Goal: Information Seeking & Learning: Check status

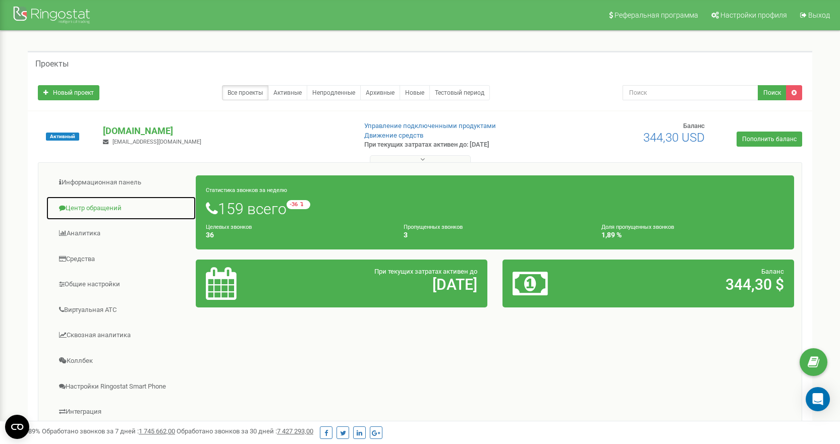
click at [100, 212] on link "Центр обращений" at bounding box center [121, 208] width 150 height 25
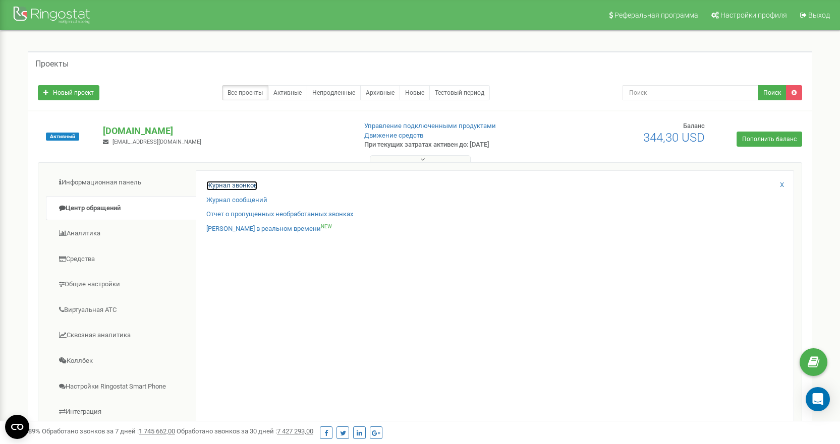
click at [234, 187] on link "Журнал звонков" at bounding box center [231, 186] width 51 height 10
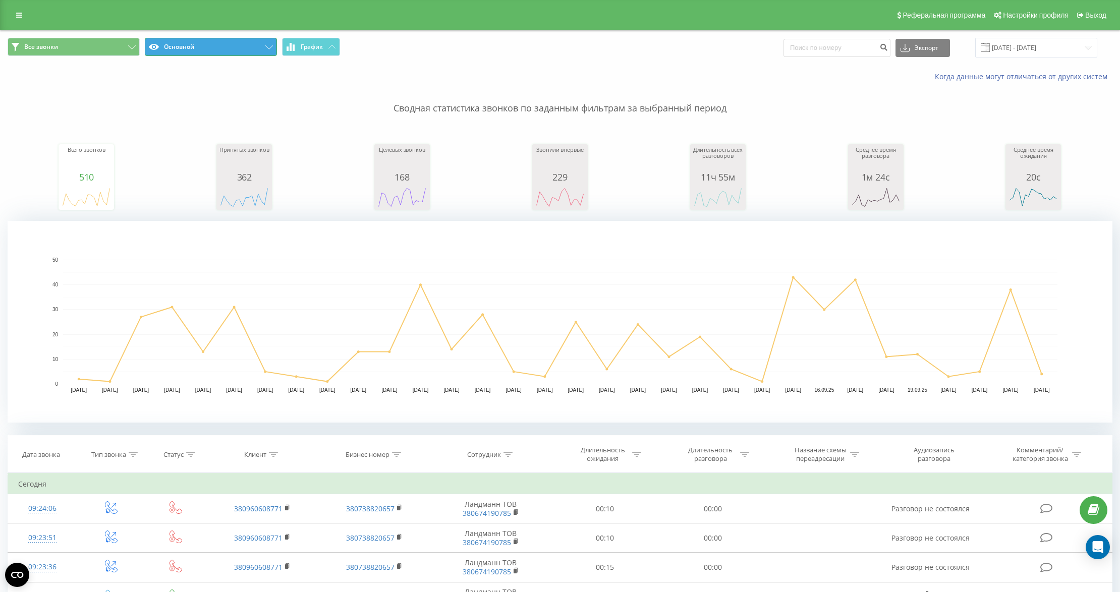
click at [198, 50] on button "Основной" at bounding box center [211, 47] width 132 height 18
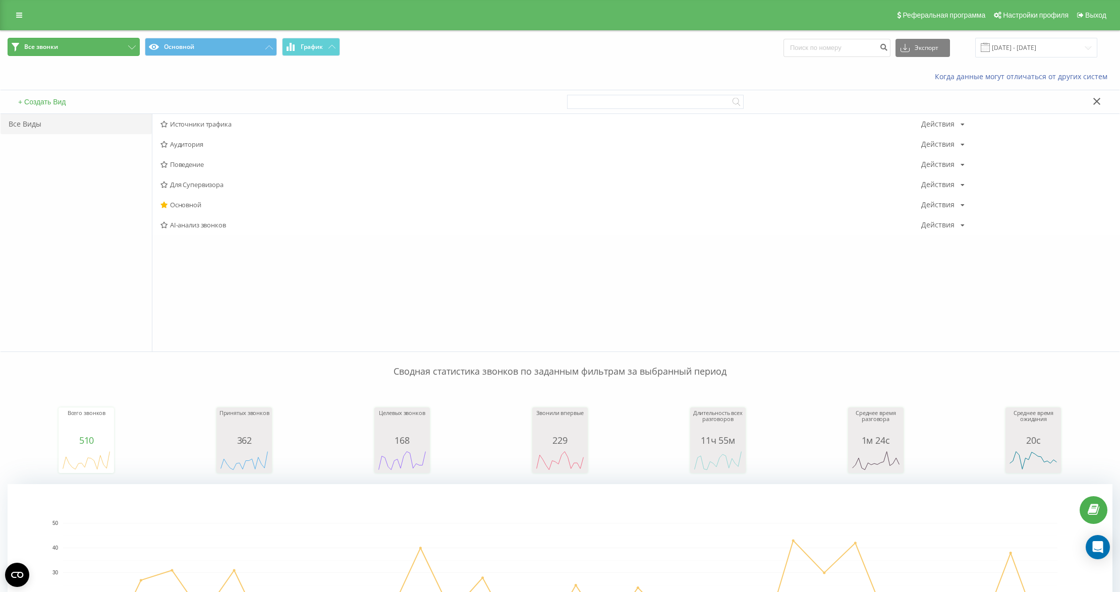
click at [101, 50] on button "Все звонки" at bounding box center [74, 47] width 132 height 18
click at [26, 15] on link at bounding box center [19, 15] width 18 height 14
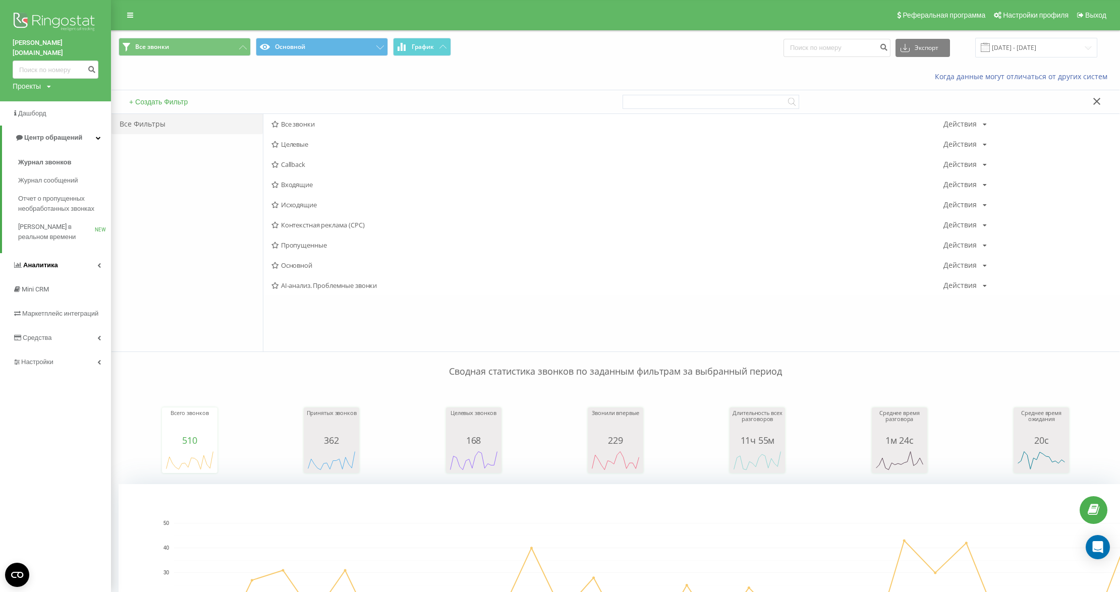
click at [84, 257] on link "Аналитика" at bounding box center [55, 265] width 111 height 24
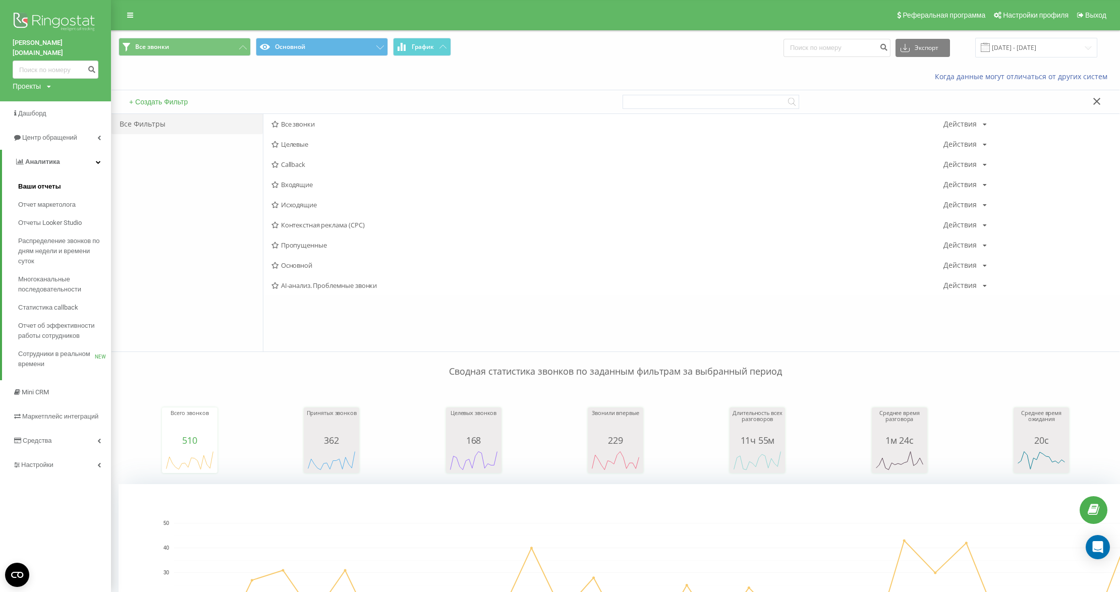
click at [47, 182] on span "Ваши отчеты" at bounding box center [39, 187] width 43 height 10
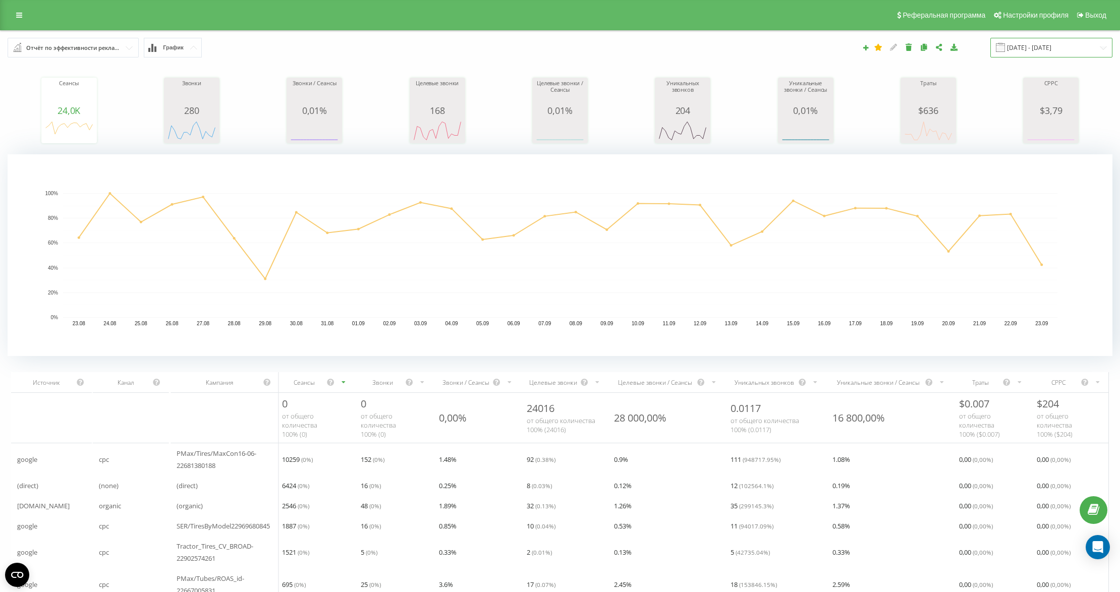
click at [1023, 49] on input "[DATE] - [DATE]" at bounding box center [1051, 48] width 122 height 20
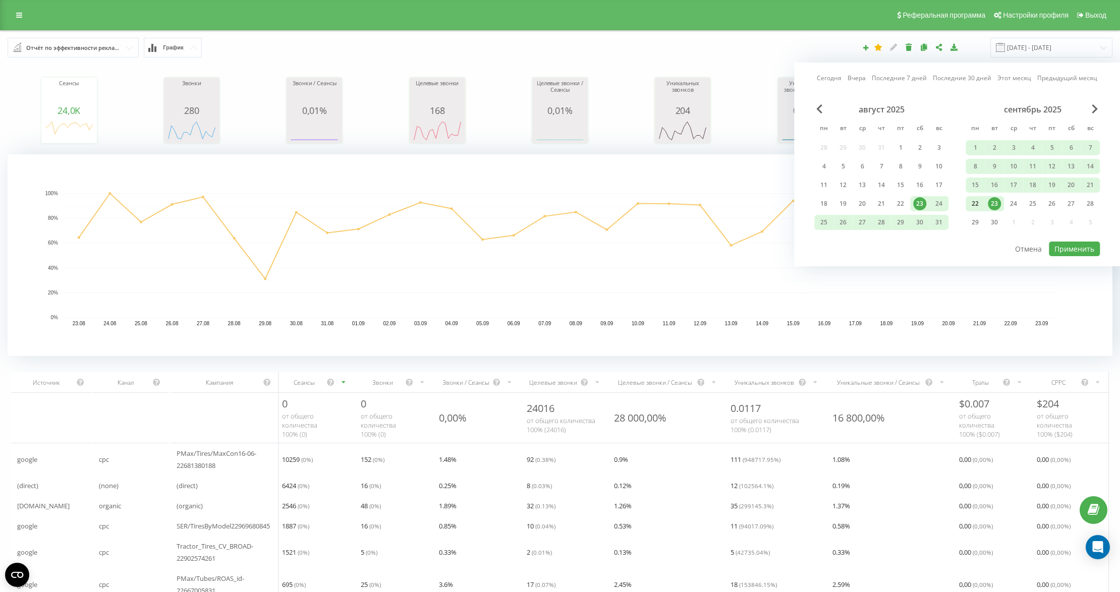
click at [977, 203] on div "22" at bounding box center [975, 203] width 13 height 13
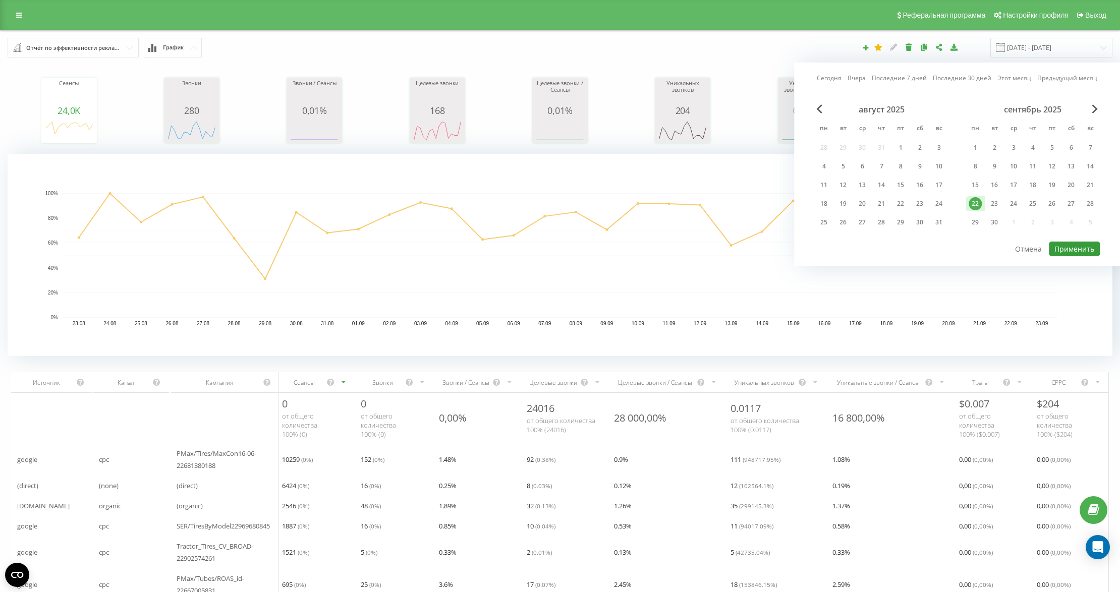
click at [1086, 255] on button "Применить" at bounding box center [1074, 249] width 51 height 15
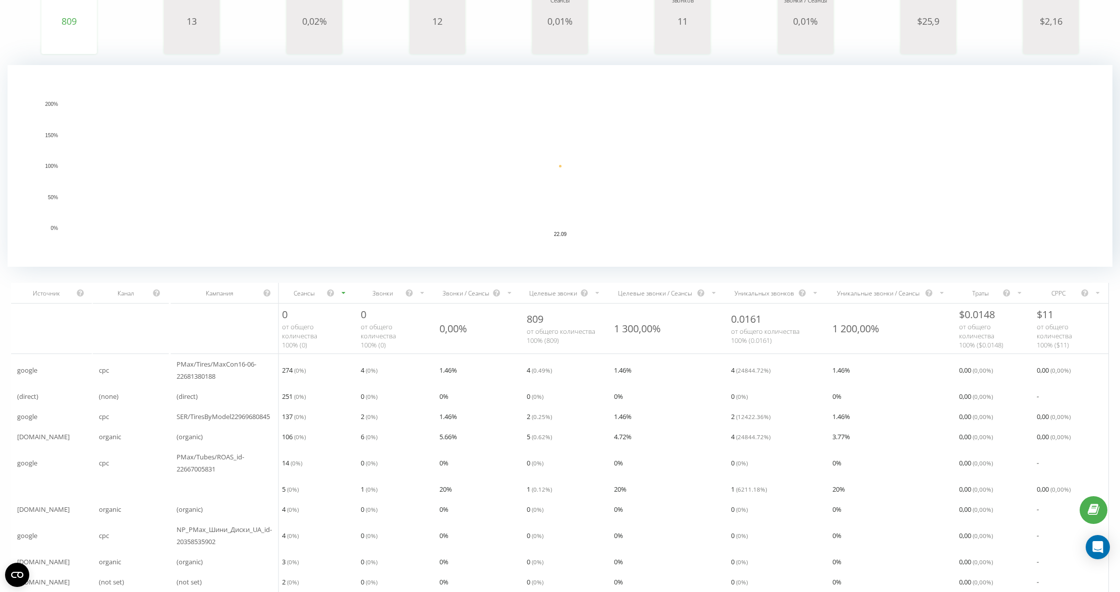
scroll to position [133, 0]
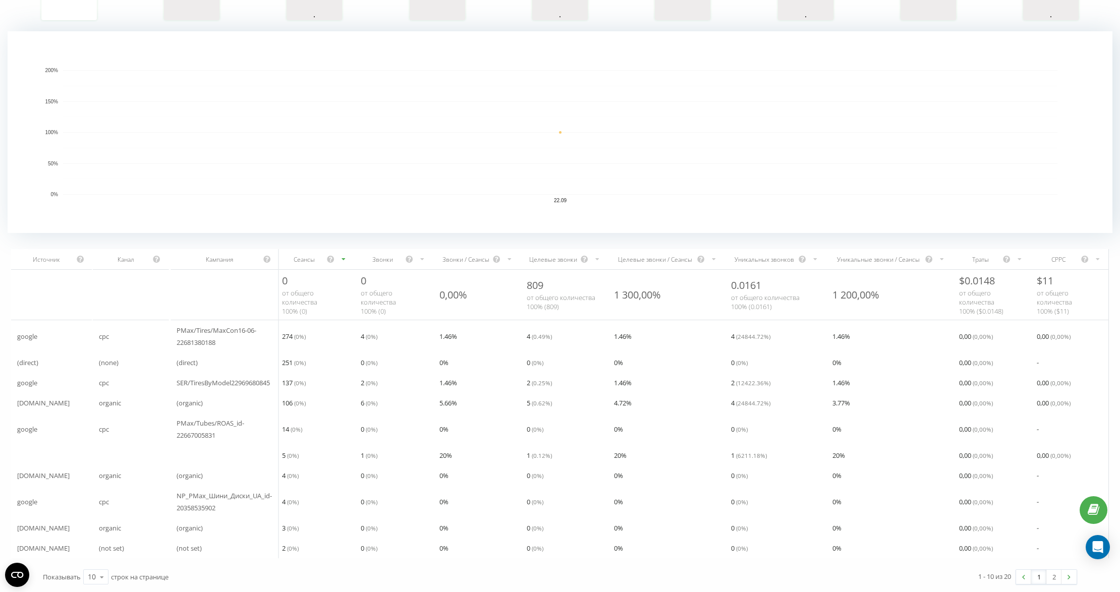
click at [758, 255] on div "Уникальных звонков" at bounding box center [764, 259] width 67 height 9
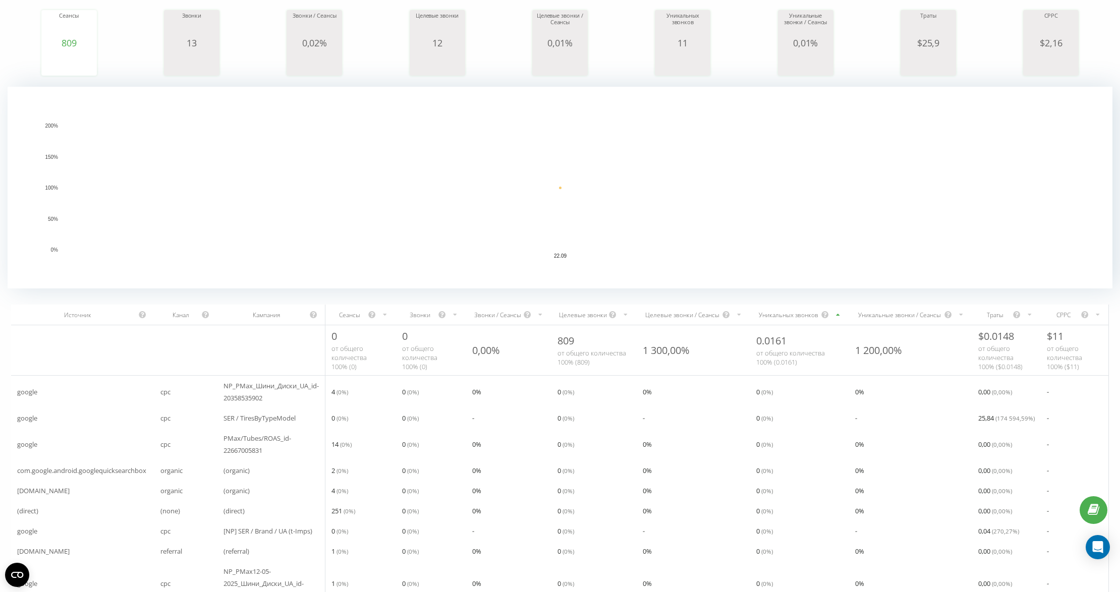
scroll to position [157, 0]
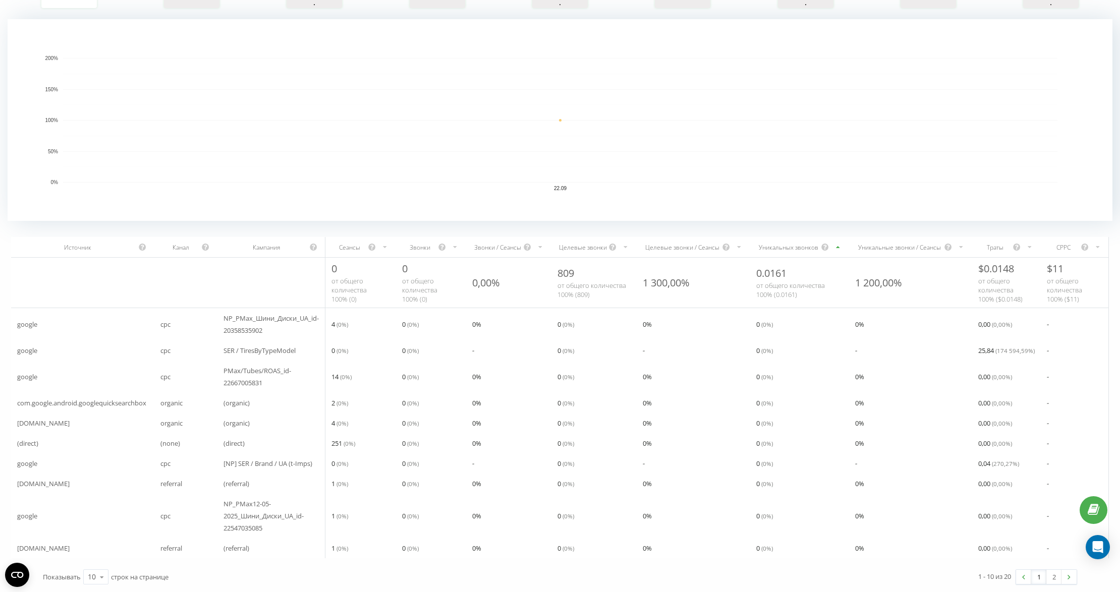
click at [776, 243] on div "Уникальных звонков" at bounding box center [788, 247] width 65 height 9
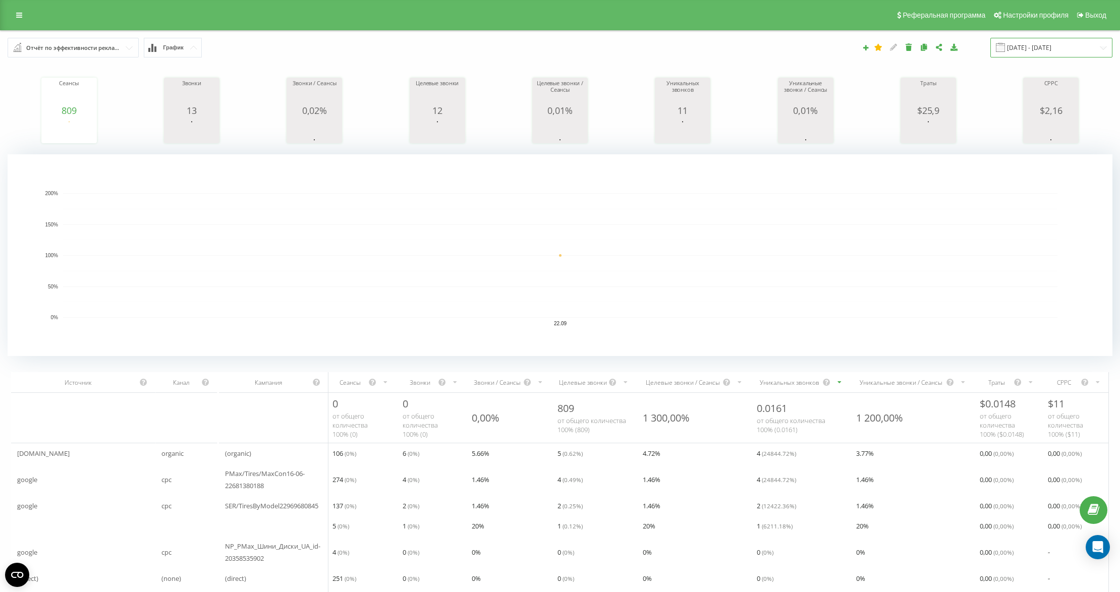
click at [1026, 48] on input "[DATE] - [DATE]" at bounding box center [1051, 48] width 122 height 20
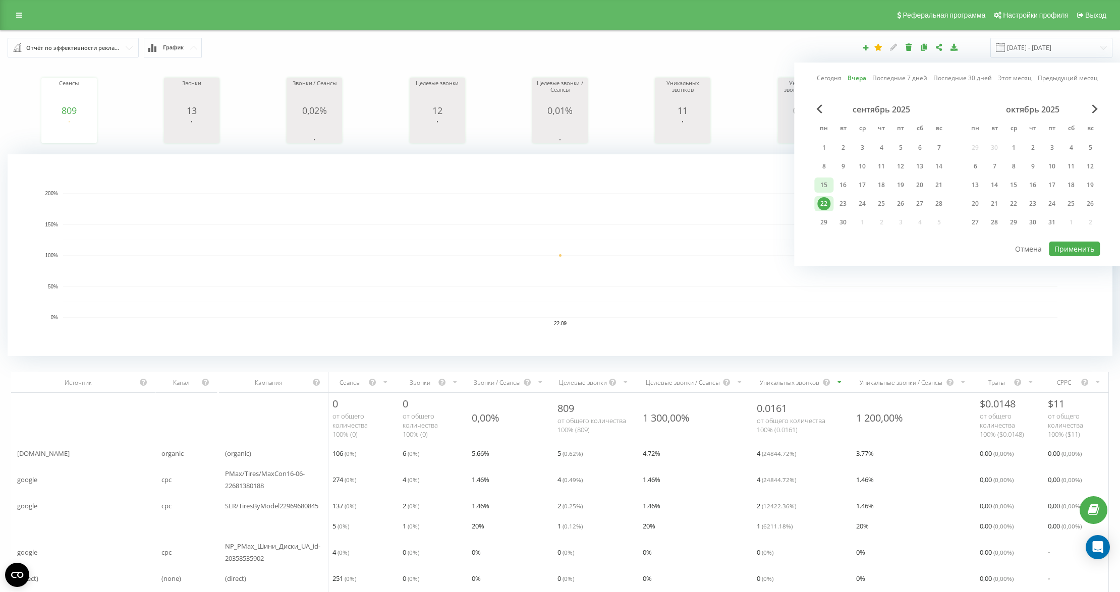
click at [819, 183] on div "15" at bounding box center [823, 185] width 13 height 13
click at [933, 184] on div "21" at bounding box center [938, 185] width 13 height 13
click at [1064, 245] on button "Применить" at bounding box center [1074, 249] width 51 height 15
type input "[DATE] - [DATE]"
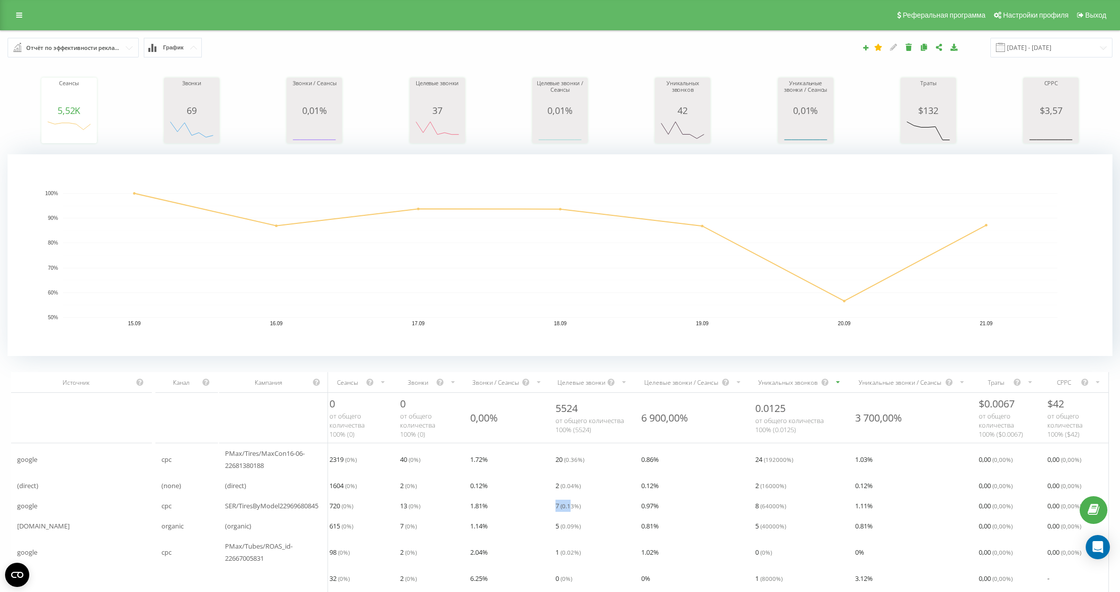
drag, startPoint x: 551, startPoint y: 504, endPoint x: 570, endPoint y: 505, distance: 19.2
click at [570, 505] on div "7 ( 0.13 %)" at bounding box center [592, 506] width 86 height 20
